Goal: Information Seeking & Learning: Learn about a topic

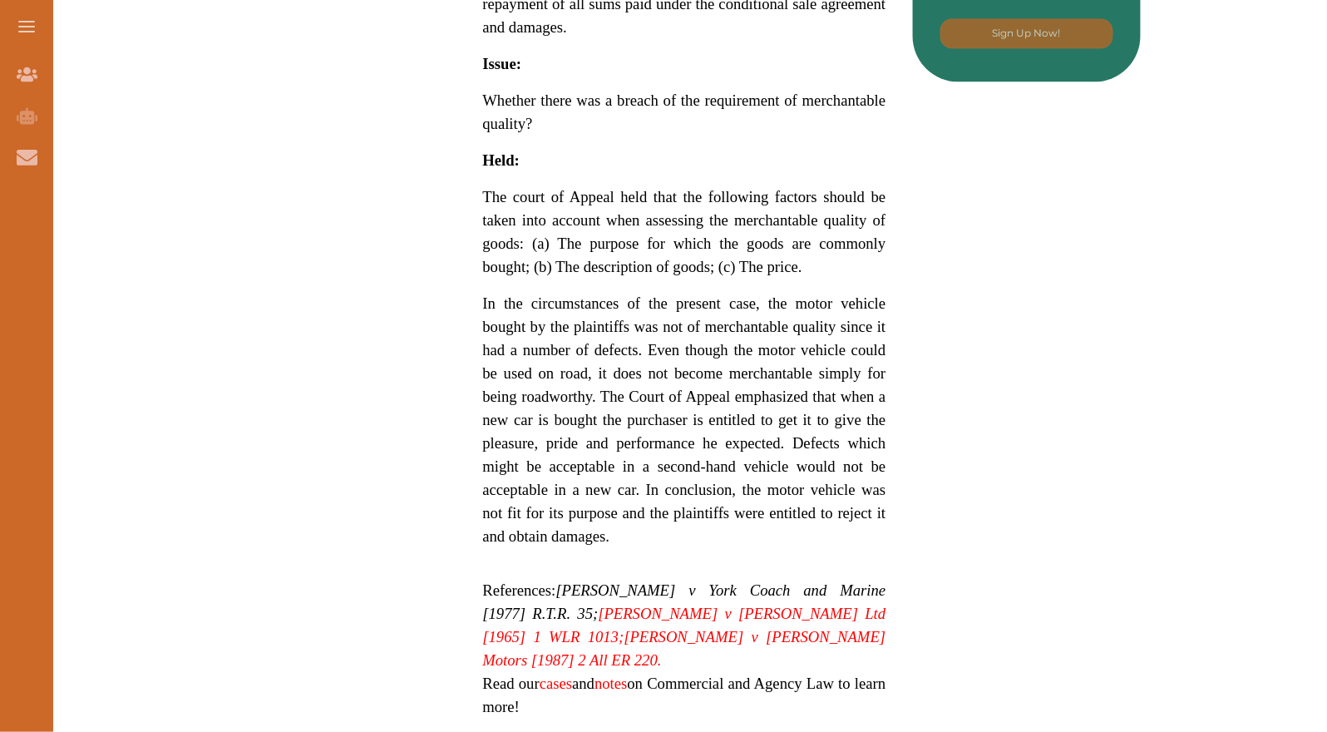
scroll to position [1451, 0]
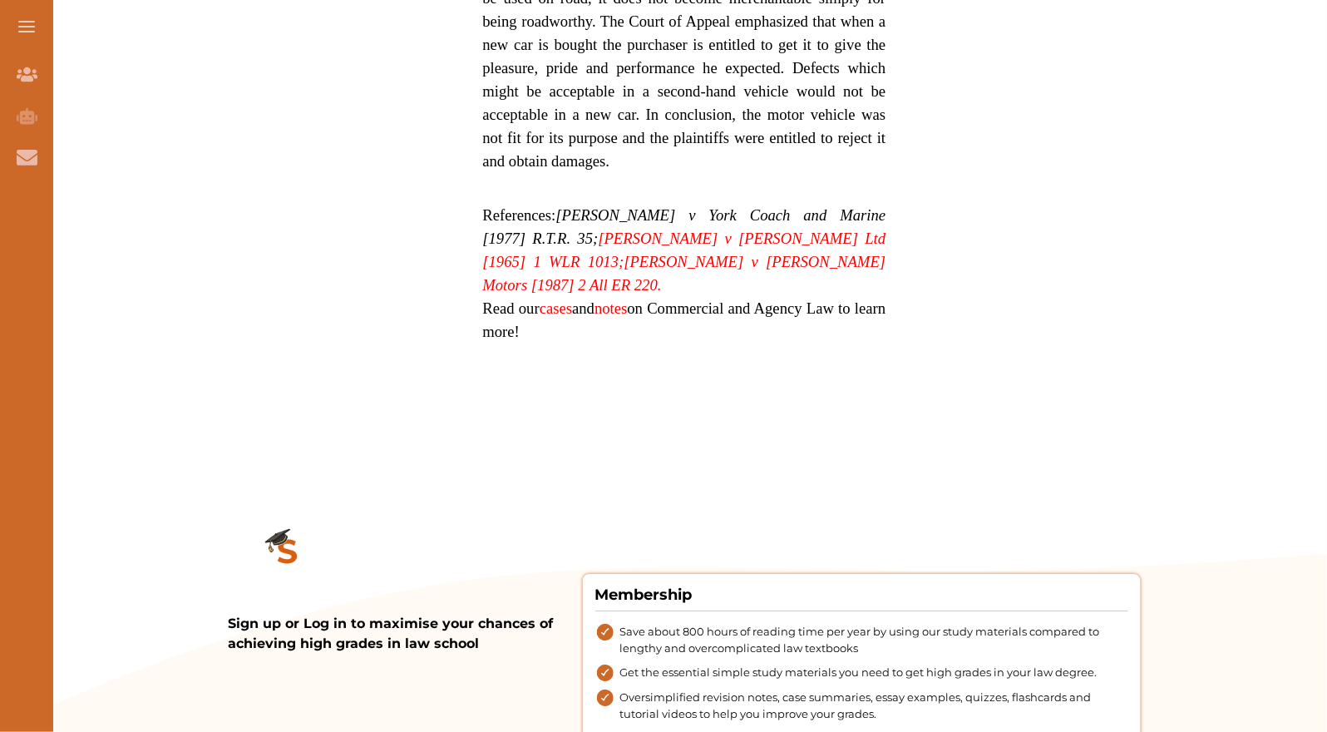
click at [762, 89] on p "In the circumstances of the present case, the motor vehicle bought by the plain…" at bounding box center [684, 45] width 403 height 256
click at [707, 65] on div "We do not allow selecting and copying of our content. You can get our subscript…" at bounding box center [663, 366] width 1327 height 732
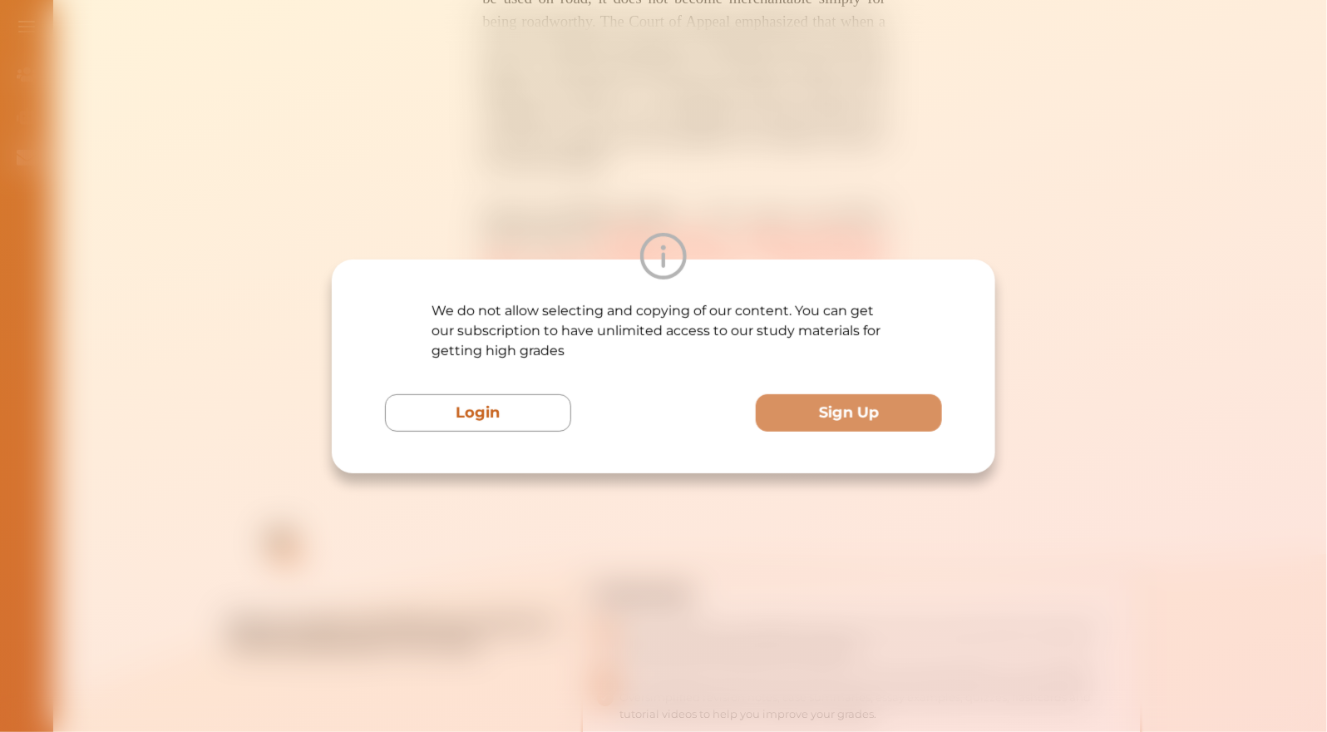
drag, startPoint x: 699, startPoint y: 63, endPoint x: 566, endPoint y: -12, distance: 152.6
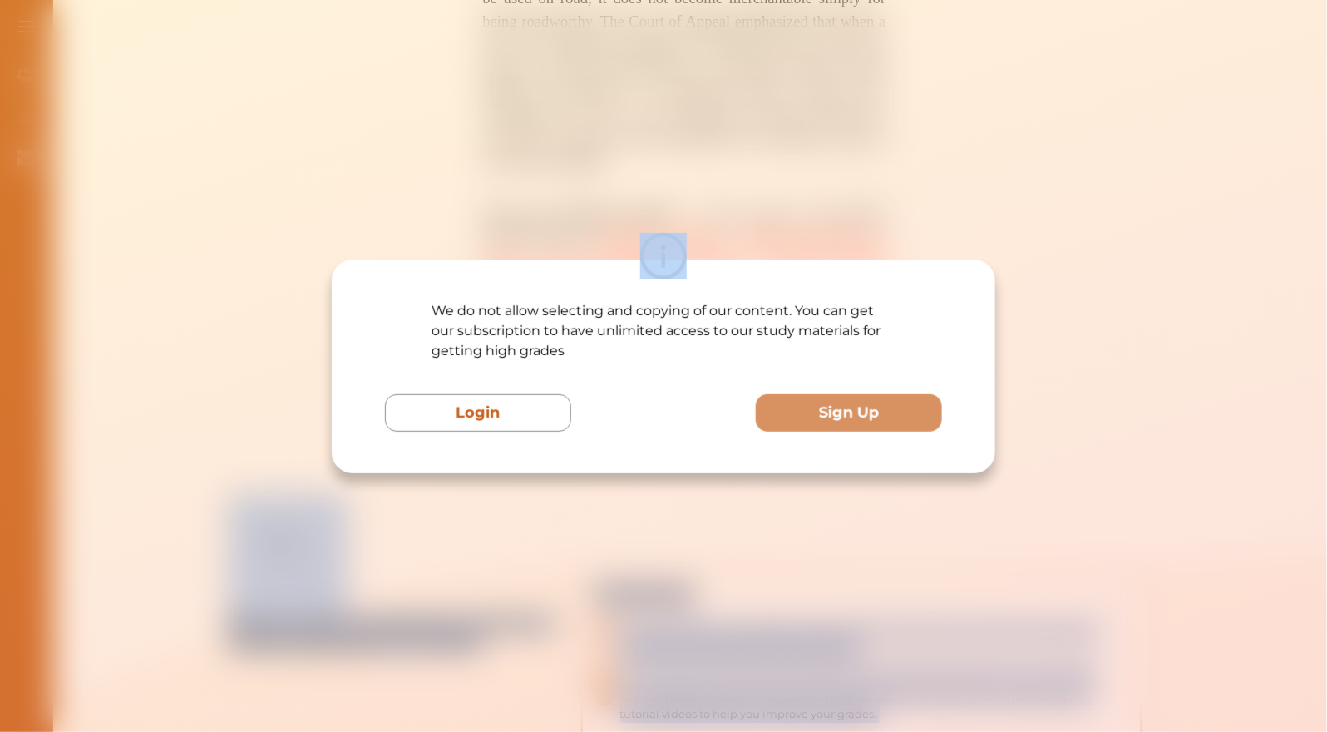
scroll to position [1401, 0]
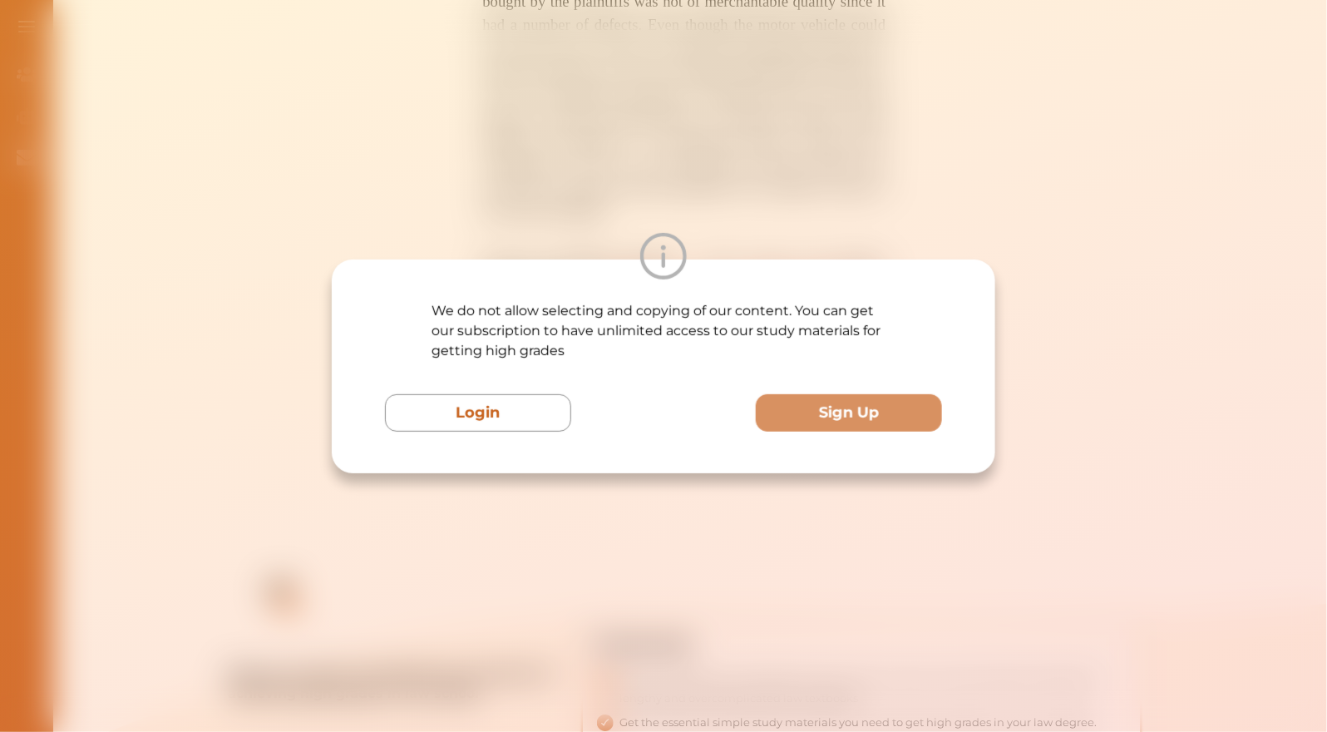
click at [528, 356] on p "We do not allow selecting and copying of our content. You can get our subscript…" at bounding box center [663, 331] width 464 height 60
drag, startPoint x: 528, startPoint y: 356, endPoint x: 531, endPoint y: 338, distance: 18.6
click at [528, 353] on p "We do not allow selecting and copying of our content. You can get our subscript…" at bounding box center [663, 331] width 464 height 60
click at [554, 213] on div "We do not allow selecting and copying of our content. You can get our subscript…" at bounding box center [663, 366] width 1327 height 732
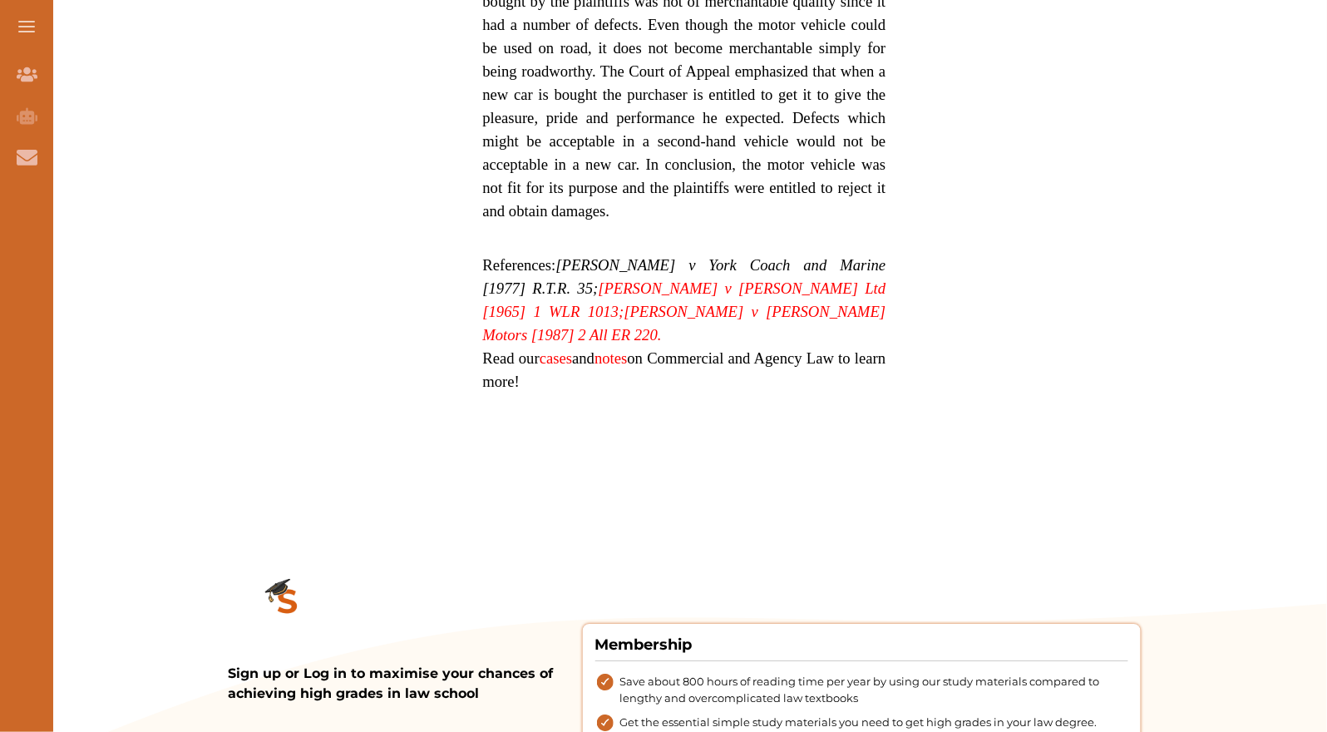
drag, startPoint x: 554, startPoint y: 213, endPoint x: 221, endPoint y: 79, distance: 358.5
click at [553, 212] on div "We do not allow selecting and copying of our content. You can get our subscript…" at bounding box center [663, 366] width 1327 height 732
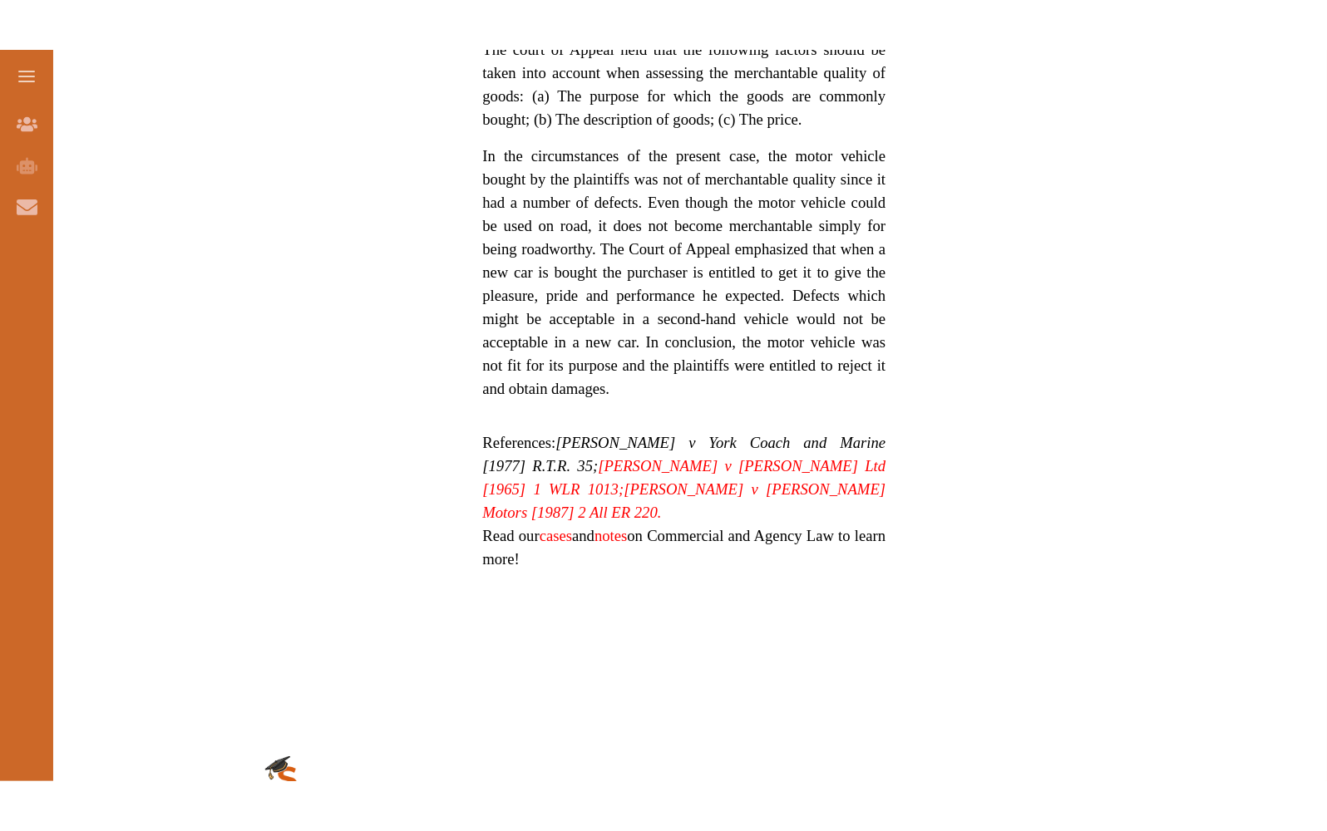
scroll to position [1269, 0]
